Goal: Navigation & Orientation: Find specific page/section

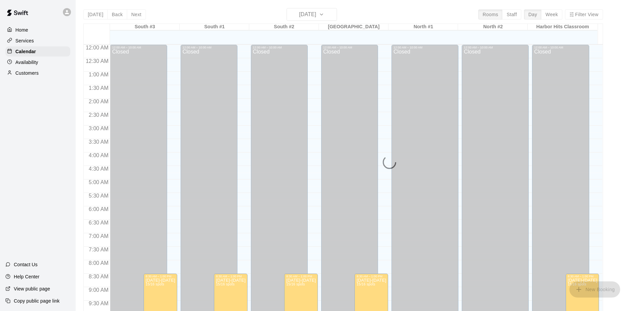
scroll to position [318, 0]
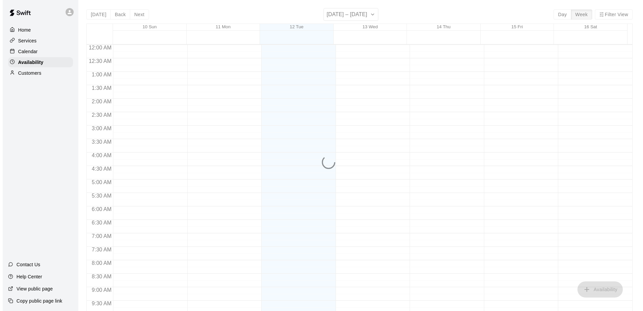
scroll to position [372, 0]
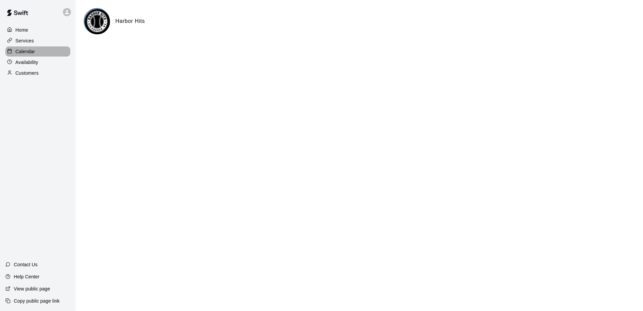
click at [27, 51] on p "Calendar" at bounding box center [25, 51] width 20 height 7
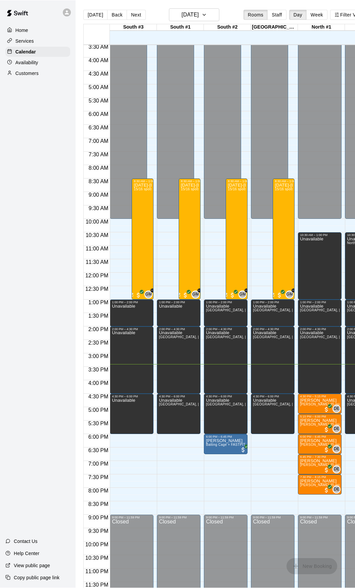
scroll to position [95, 0]
